Goal: Task Accomplishment & Management: Use online tool/utility

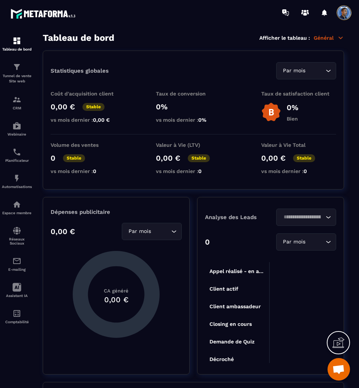
scroll to position [1500, 0]
click at [16, 69] on img at bounding box center [16, 67] width 9 height 9
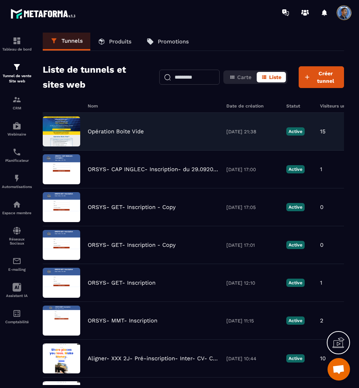
click at [115, 131] on p "Opération Boite Vide" at bounding box center [116, 131] width 56 height 7
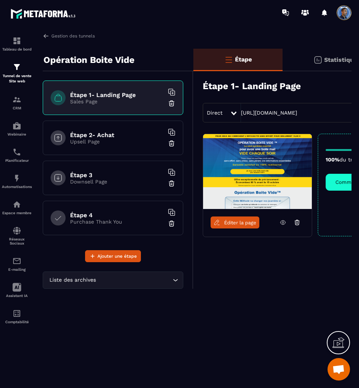
click at [106, 91] on h6 "Étape 1- Landing Page" at bounding box center [117, 94] width 94 height 7
click at [224, 223] on span "Éditer la page" at bounding box center [240, 223] width 32 height 6
